Goal: Navigation & Orientation: Go to known website

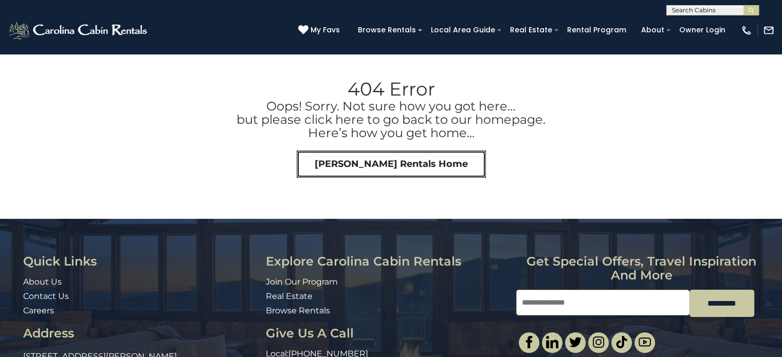
click at [390, 166] on link "Carolina Cabin Rentals Home" at bounding box center [390, 165] width 189 height 28
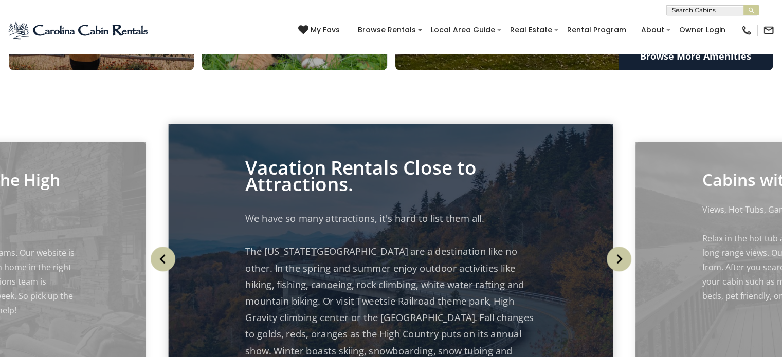
scroll to position [959, 0]
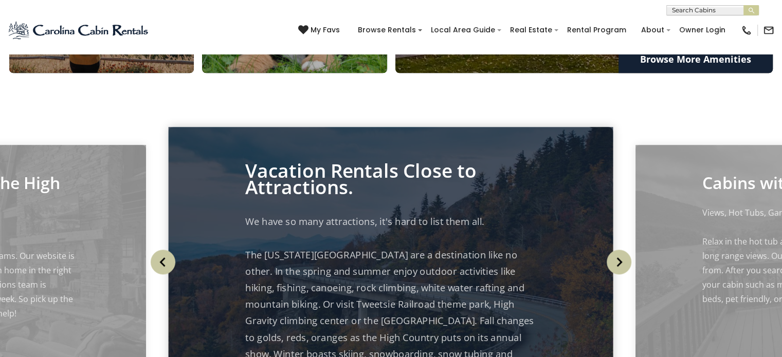
click at [619, 265] on img "Next" at bounding box center [618, 262] width 25 height 25
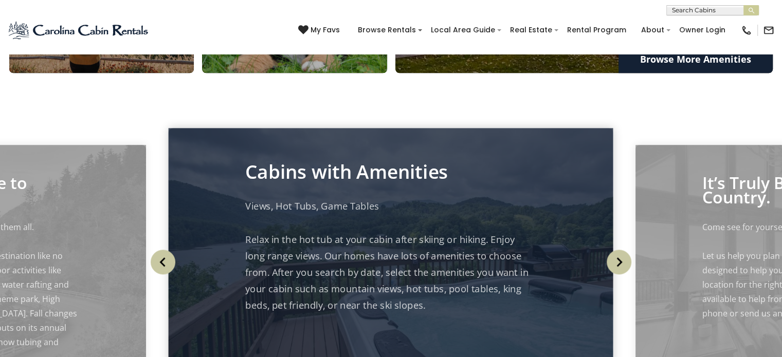
click at [621, 265] on img "Next" at bounding box center [618, 262] width 25 height 25
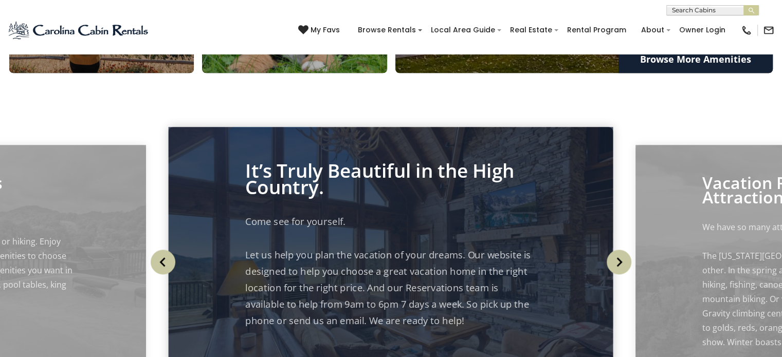
click at [621, 265] on img "Next" at bounding box center [618, 262] width 25 height 25
